Goal: Information Seeking & Learning: Learn about a topic

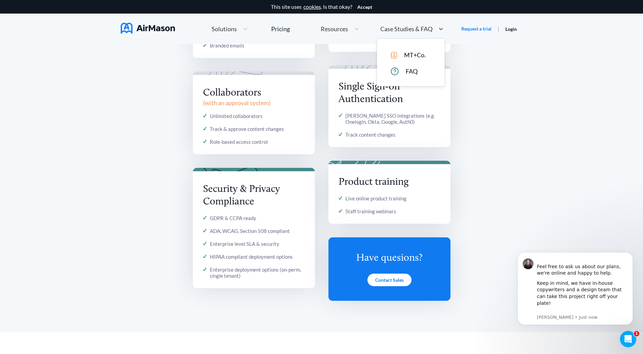
scroll to position [623, 0]
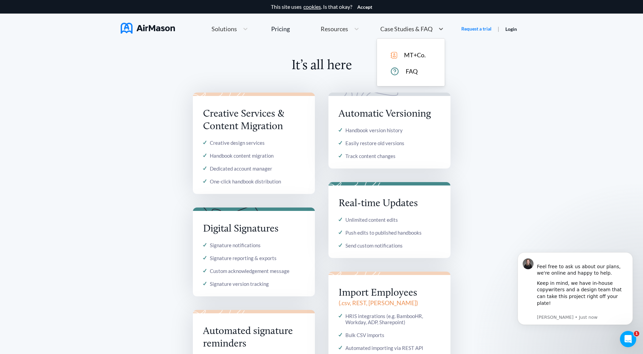
click at [431, 27] on span "Case Studies & FAQ" at bounding box center [406, 29] width 52 height 6
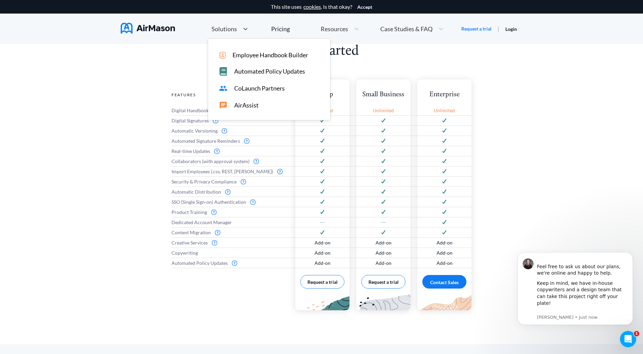
click at [230, 32] on div "Solutions" at bounding box center [223, 29] width 31 height 8
click at [245, 58] on span "Employee Handbook Builder" at bounding box center [271, 55] width 76 height 7
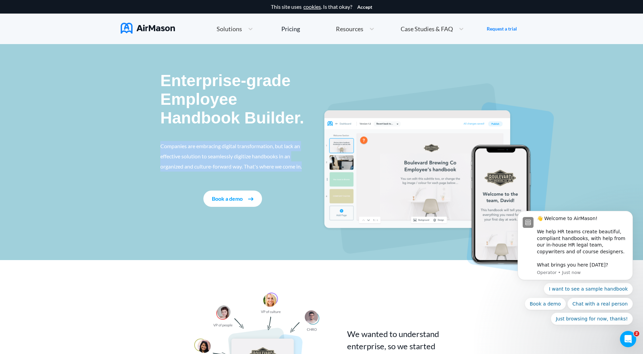
drag, startPoint x: 160, startPoint y: 140, endPoint x: 315, endPoint y: 165, distance: 157.2
click at [315, 165] on div "Enterprise-grade Employee Handbook Builder. Companies are embracing digital tra…" at bounding box center [321, 152] width 643 height 216
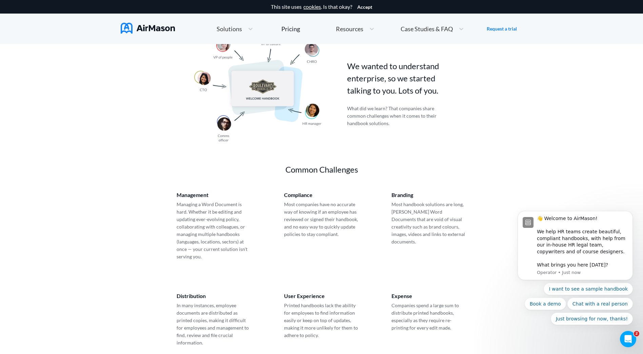
scroll to position [271, 0]
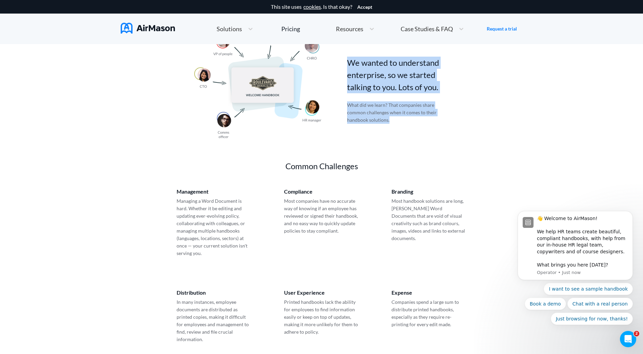
drag, startPoint x: 348, startPoint y: 62, endPoint x: 413, endPoint y: 127, distance: 91.6
click at [413, 127] on div "We wanted to understand enterprise, so we started talking to you. Lots of you. …" at bounding box center [402, 79] width 110 height 117
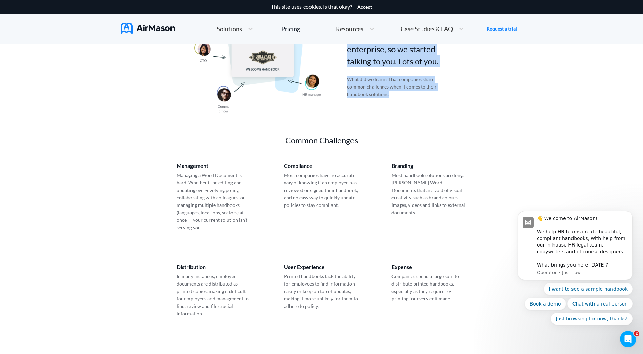
scroll to position [237, 0]
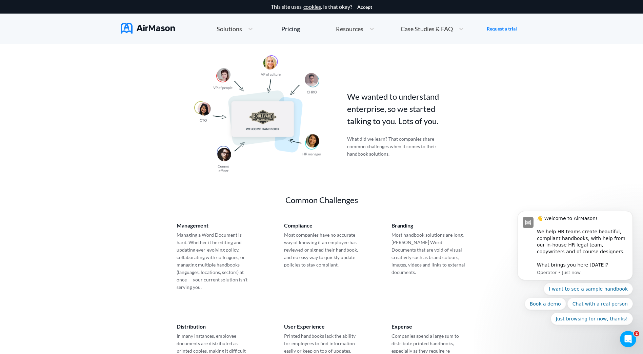
click at [393, 190] on div "Common Challenges" at bounding box center [321, 197] width 203 height 18
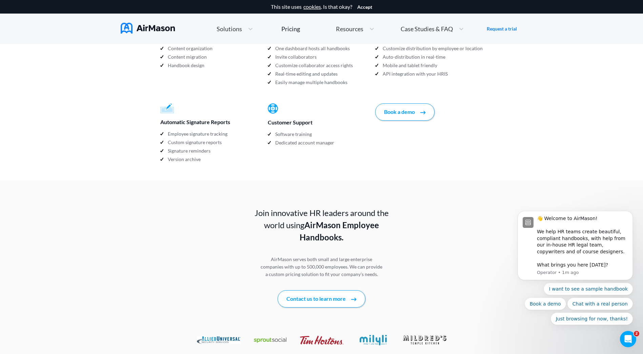
scroll to position [746, 0]
